Goal: Information Seeking & Learning: Find specific fact

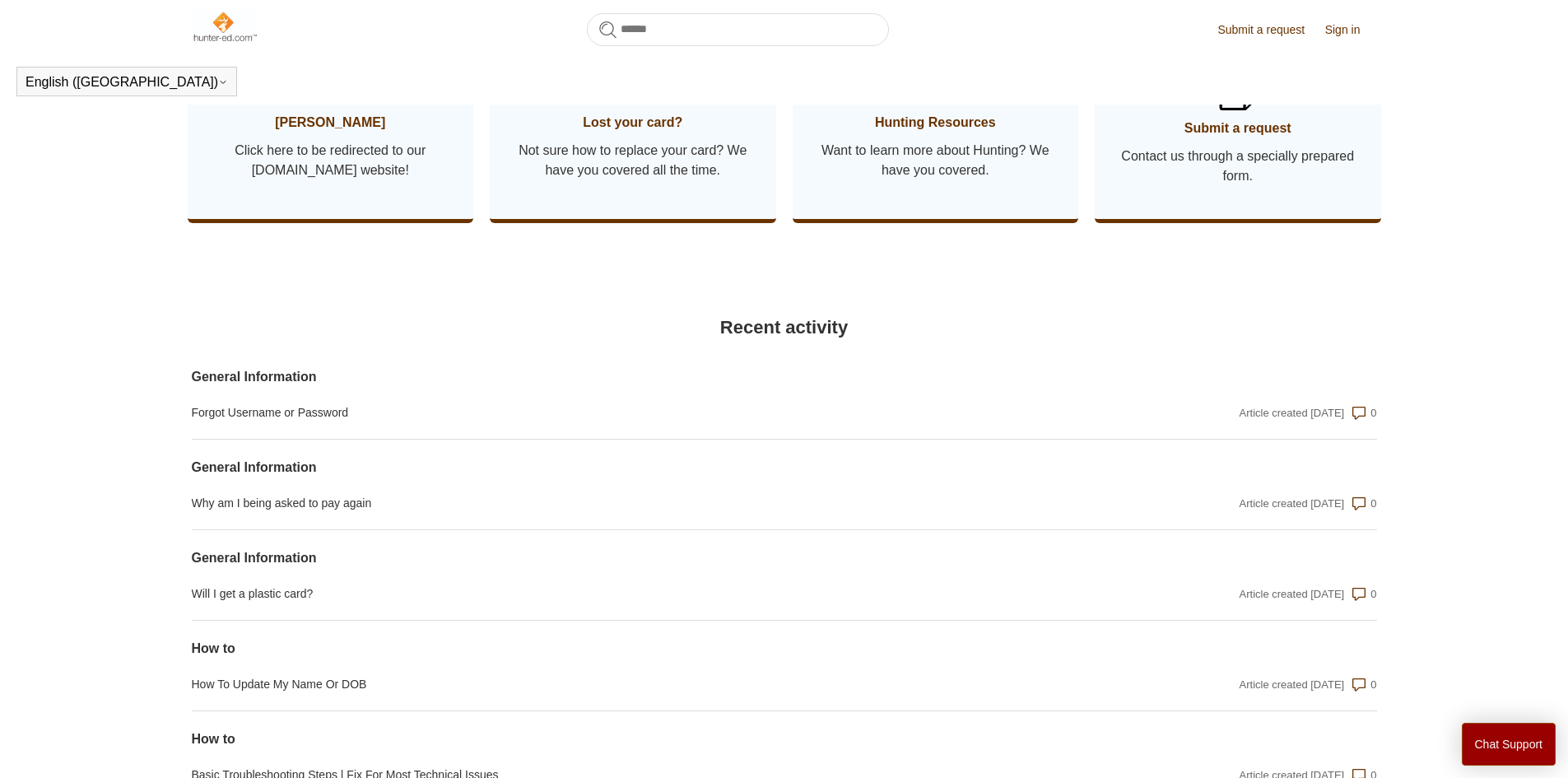
scroll to position [1024, 0]
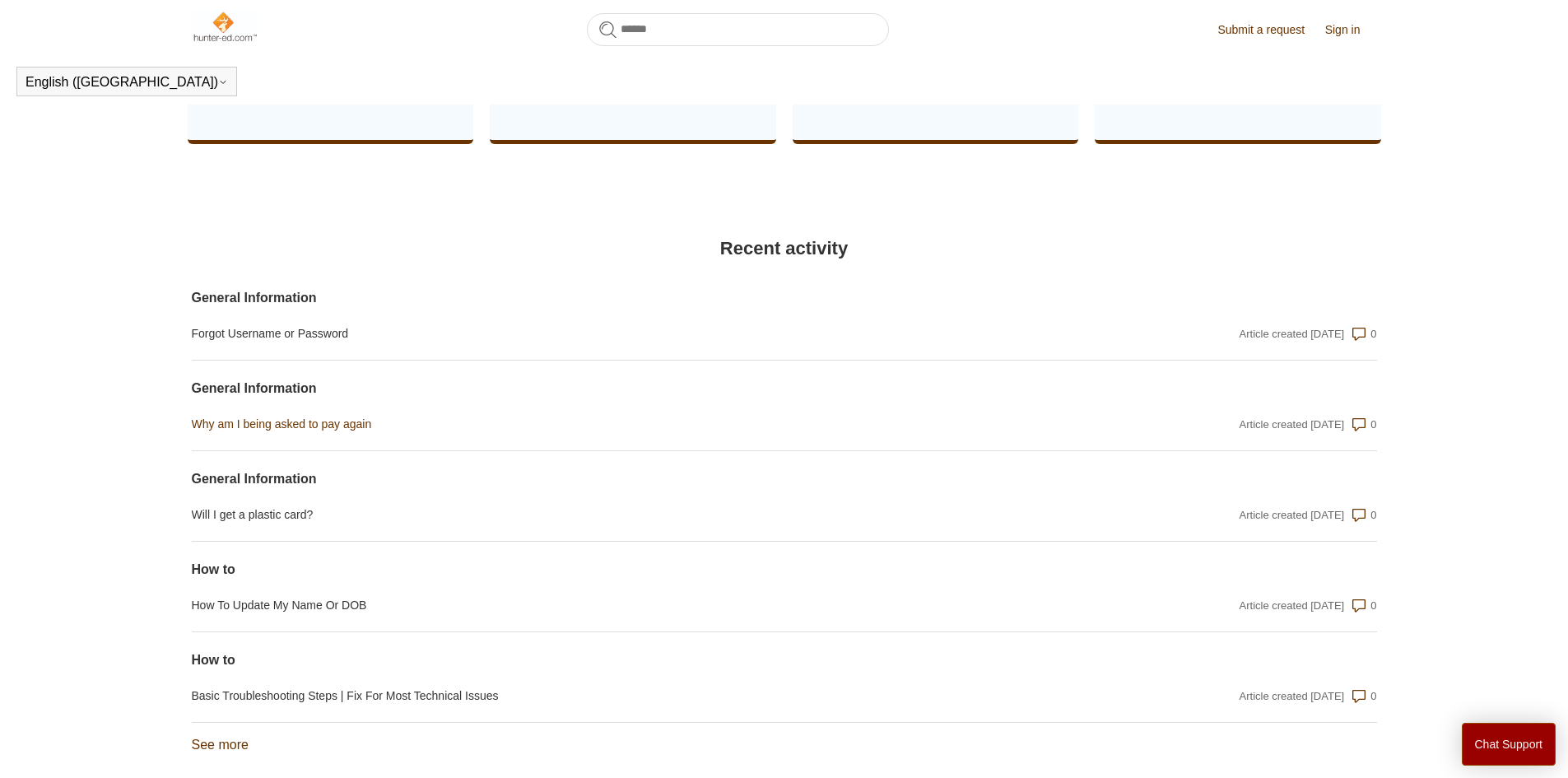
click at [578, 426] on link "Why am I being asked to pay again" at bounding box center [607, 424] width 830 height 17
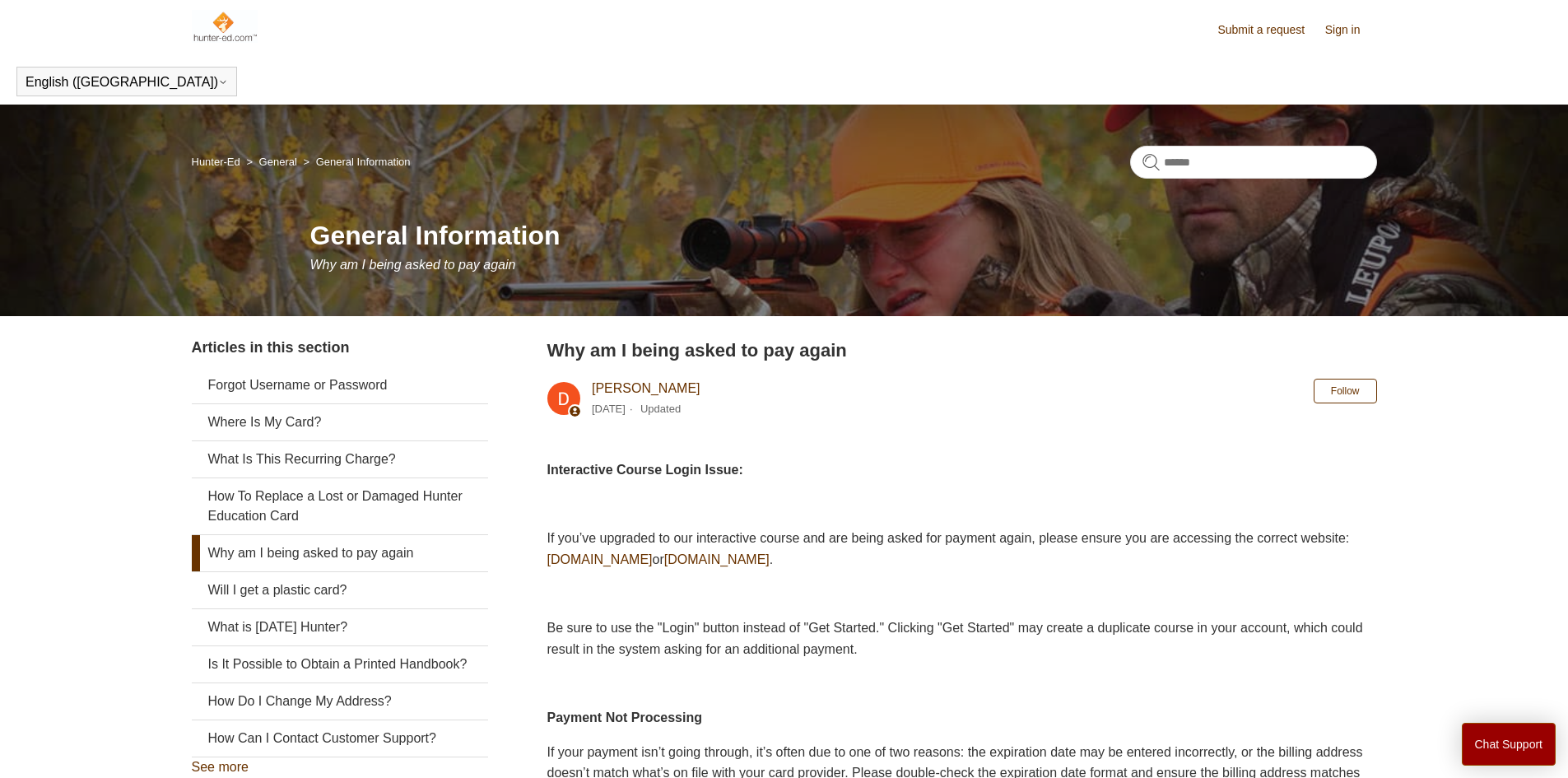
click at [213, 159] on link "Hunter-Ed" at bounding box center [216, 161] width 48 height 12
